Goal: Task Accomplishment & Management: Use online tool/utility

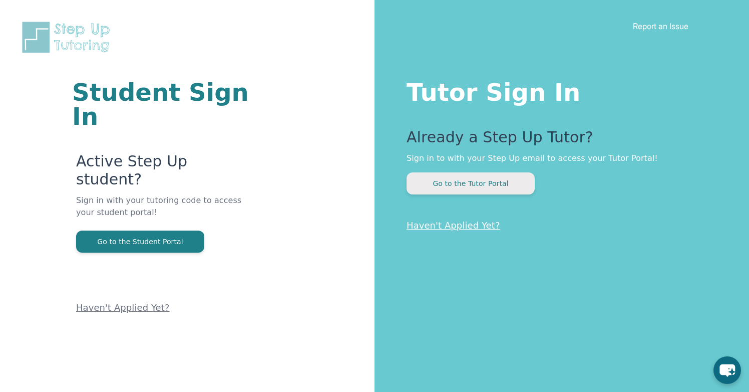
click at [515, 180] on button "Go to the Tutor Portal" at bounding box center [471, 183] width 128 height 22
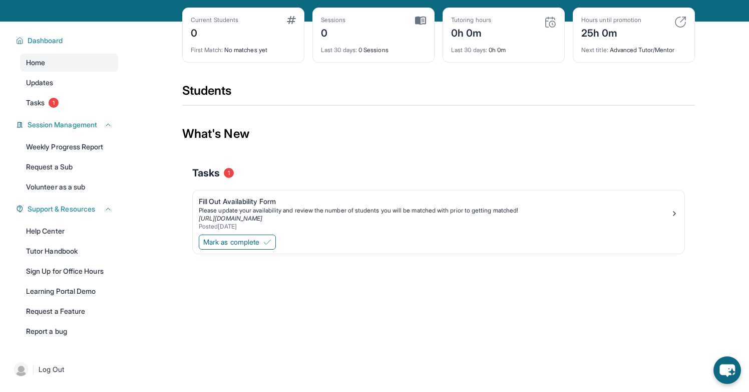
scroll to position [64, 0]
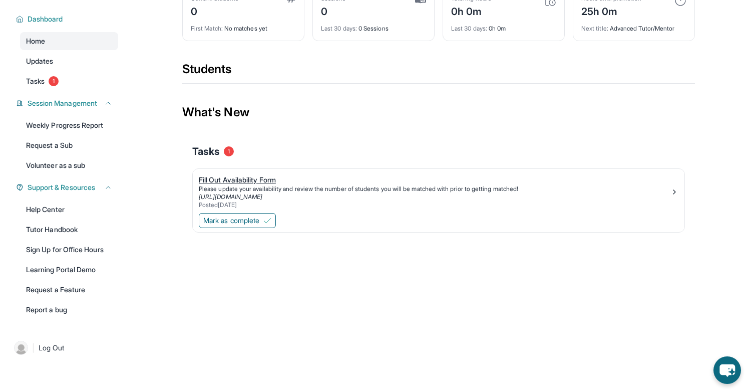
click at [676, 191] on img at bounding box center [675, 192] width 8 height 8
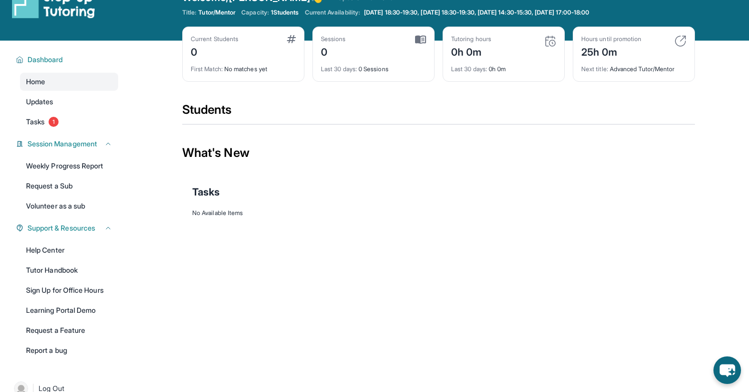
scroll to position [32, 0]
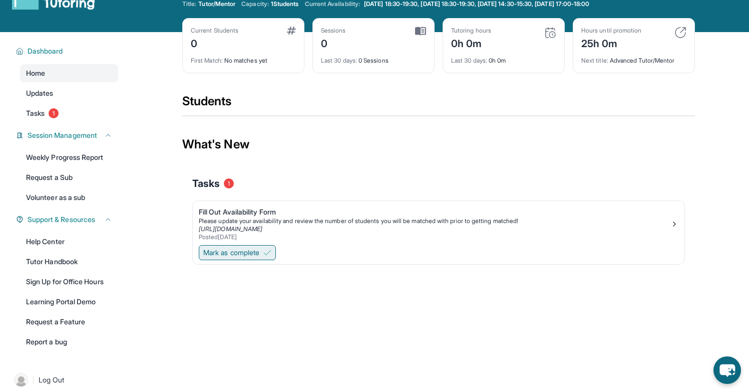
click at [226, 253] on span "Mark as complete" at bounding box center [231, 252] width 56 height 10
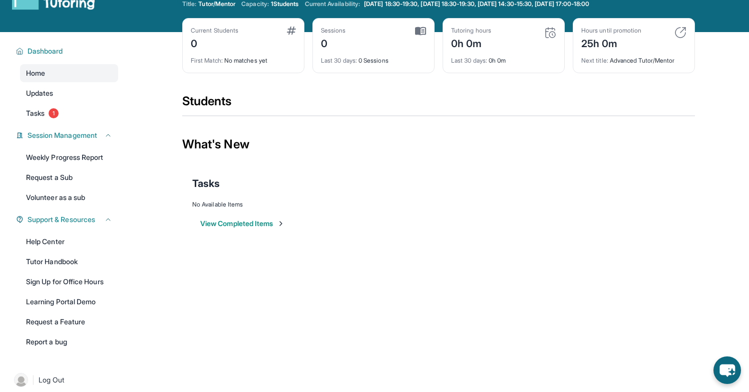
click at [285, 224] on img at bounding box center [281, 223] width 8 height 8
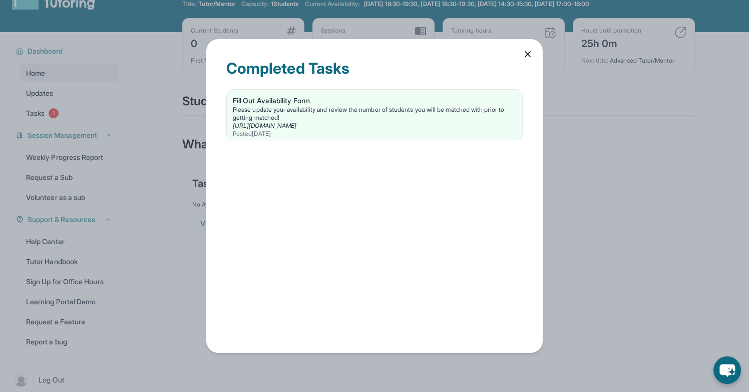
click at [527, 53] on icon at bounding box center [528, 54] width 10 height 10
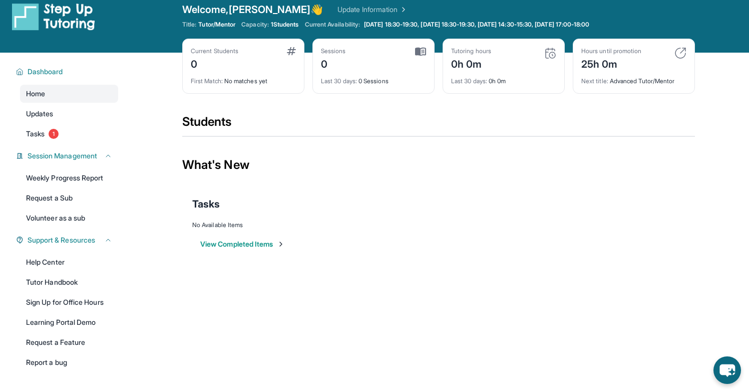
scroll to position [3, 0]
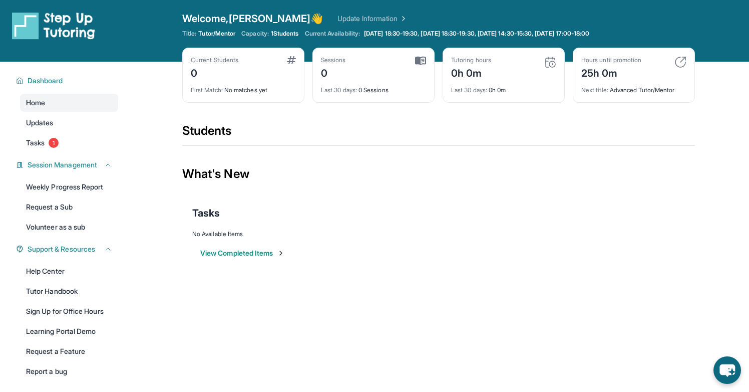
click at [529, 216] on div "Tasks" at bounding box center [438, 213] width 493 height 14
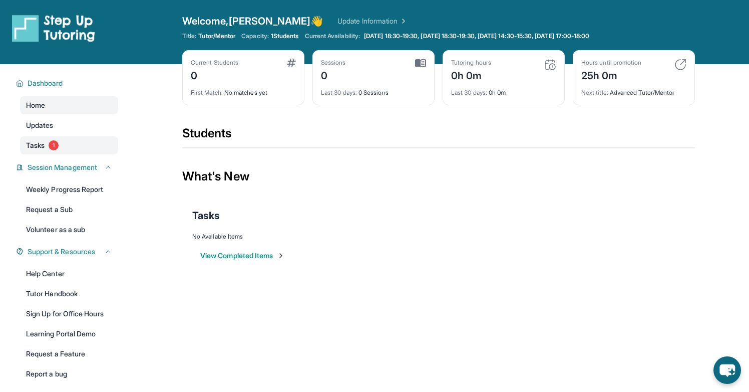
click at [86, 138] on link "Tasks 1" at bounding box center [69, 145] width 98 height 18
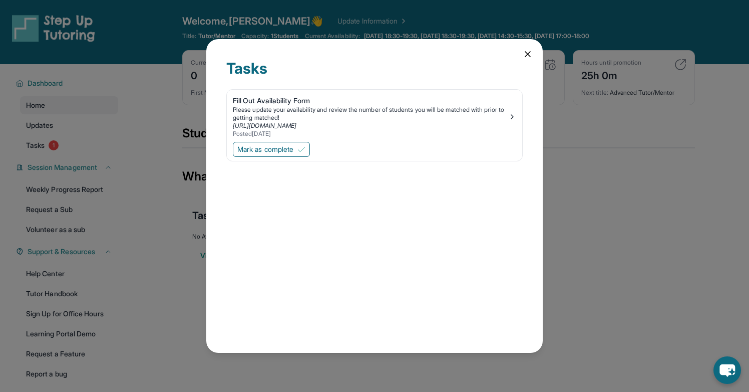
click at [529, 57] on icon at bounding box center [528, 54] width 10 height 10
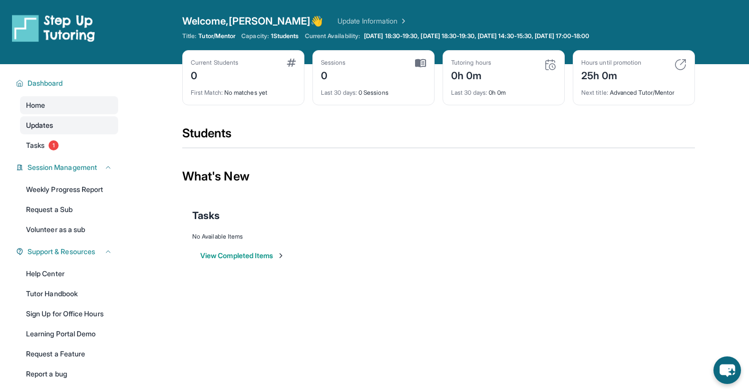
click at [96, 124] on link "Updates" at bounding box center [69, 125] width 98 height 18
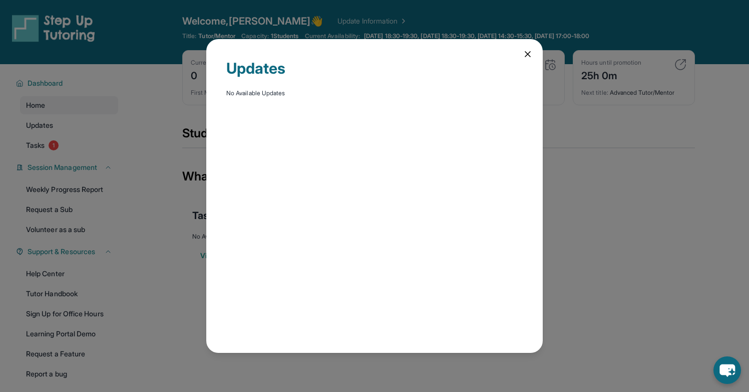
click at [522, 51] on div "Updates No Available Updates" at bounding box center [374, 196] width 337 height 314
click at [531, 56] on icon at bounding box center [528, 54] width 10 height 10
